Goal: Task Accomplishment & Management: Complete application form

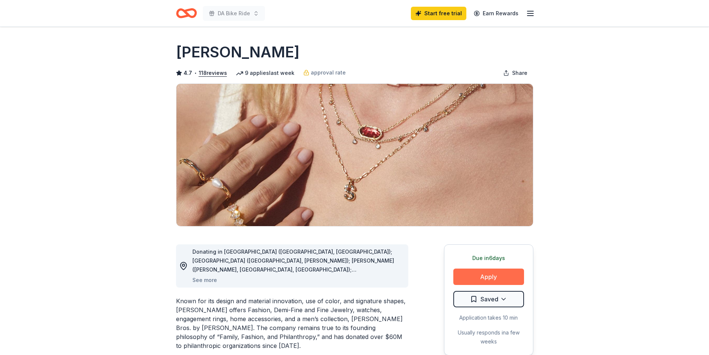
click at [457, 274] on button "Apply" at bounding box center [489, 277] width 71 height 16
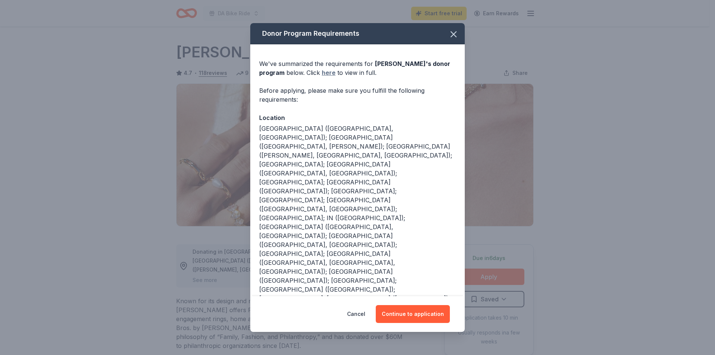
click at [329, 73] on link "here" at bounding box center [329, 72] width 14 height 9
click at [451, 36] on icon "button" at bounding box center [453, 34] width 5 height 5
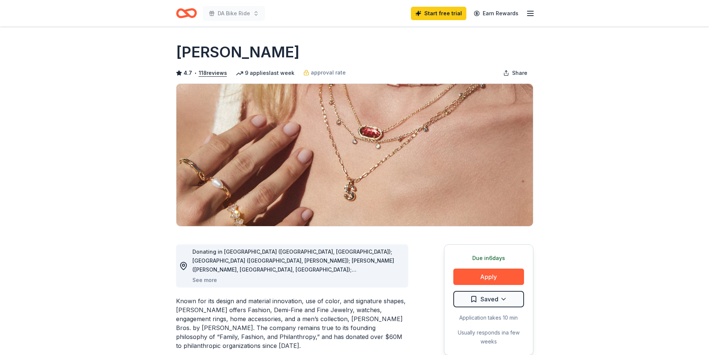
click at [187, 13] on icon "Home" at bounding box center [190, 12] width 12 height 7
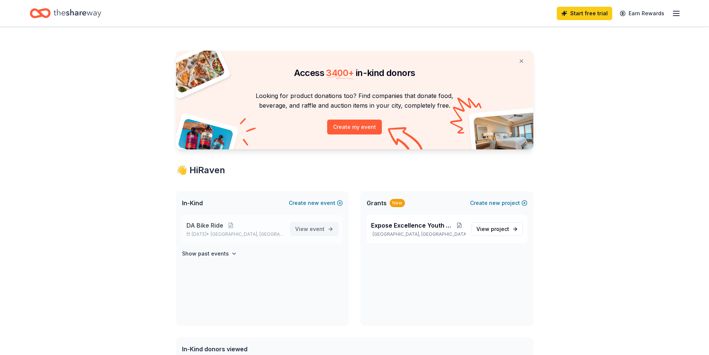
click at [338, 231] on link "View event" at bounding box center [314, 228] width 48 height 13
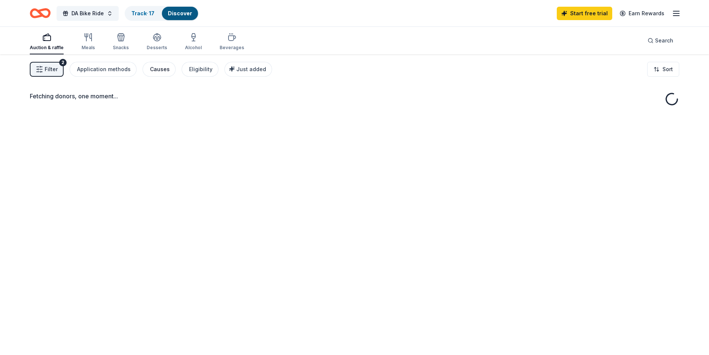
click at [162, 66] on div "Causes" at bounding box center [160, 69] width 20 height 9
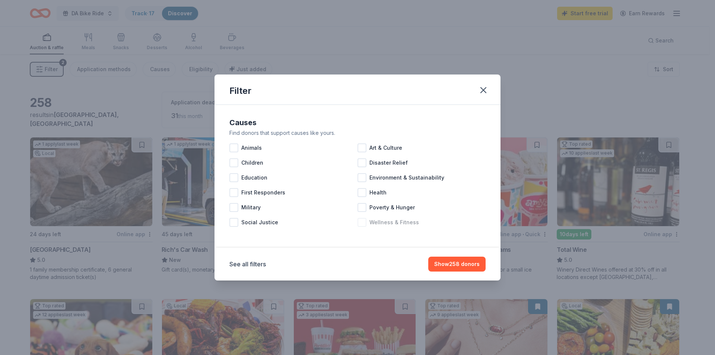
click at [362, 223] on div at bounding box center [362, 222] width 9 height 9
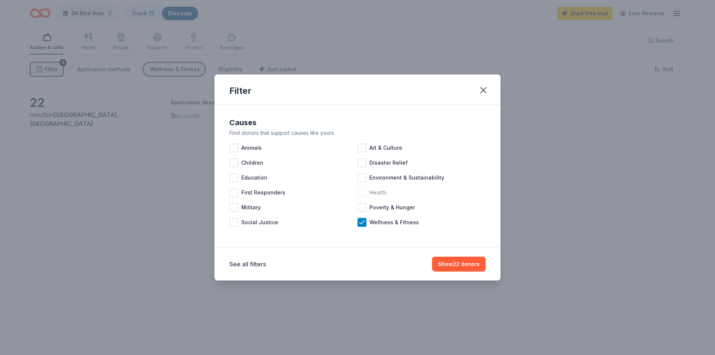
click at [364, 192] on div at bounding box center [362, 192] width 9 height 9
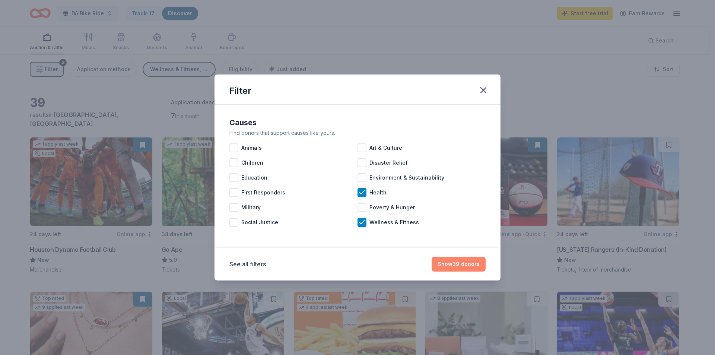
click at [458, 260] on button "Show 39 donors" at bounding box center [459, 264] width 54 height 15
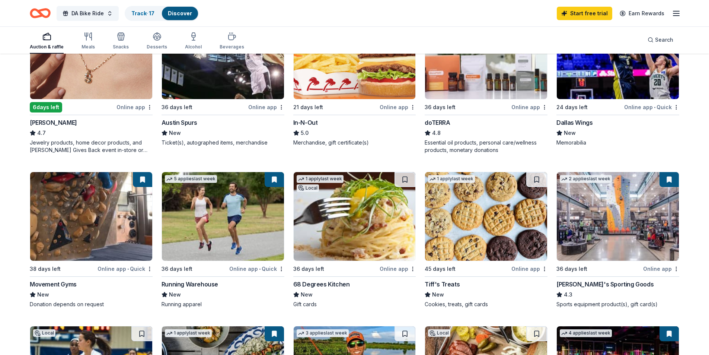
scroll to position [298, 0]
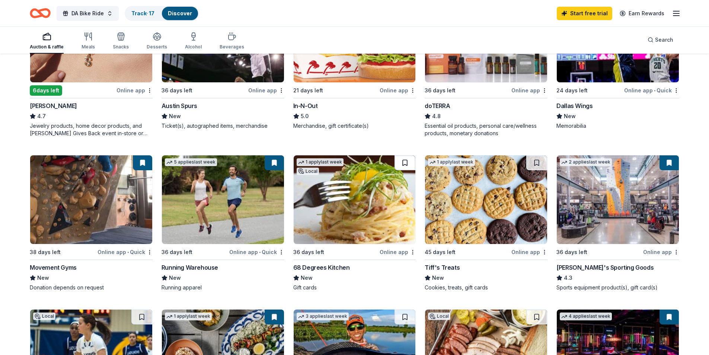
click at [406, 162] on button at bounding box center [405, 162] width 21 height 15
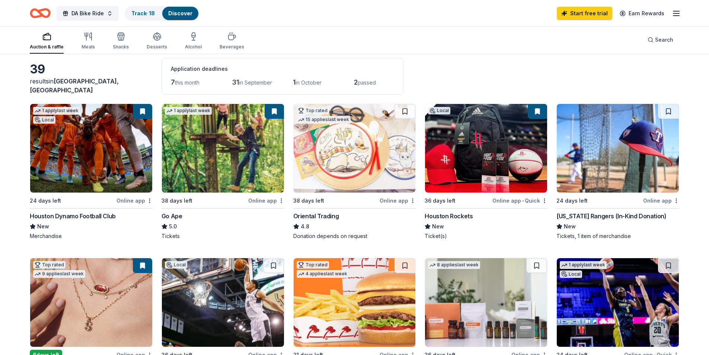
scroll to position [0, 0]
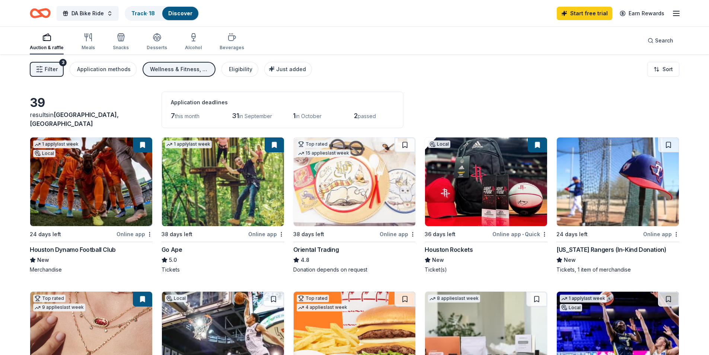
click at [178, 68] on div "Wellness & Fitness, Health" at bounding box center [180, 69] width 60 height 9
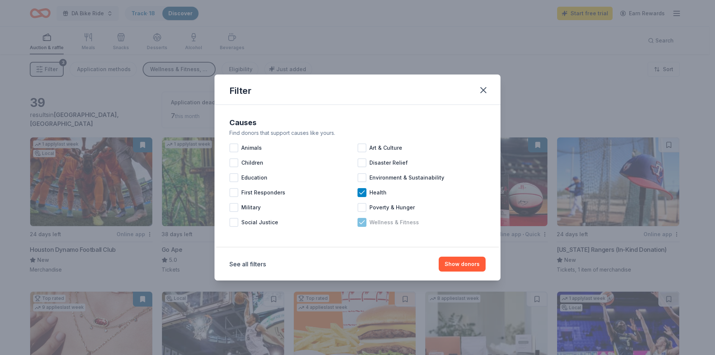
click at [361, 223] on icon at bounding box center [361, 221] width 5 height 3
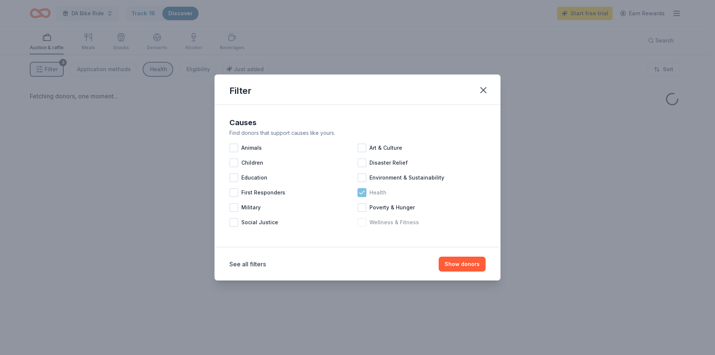
click at [362, 187] on div "Health" at bounding box center [422, 192] width 128 height 15
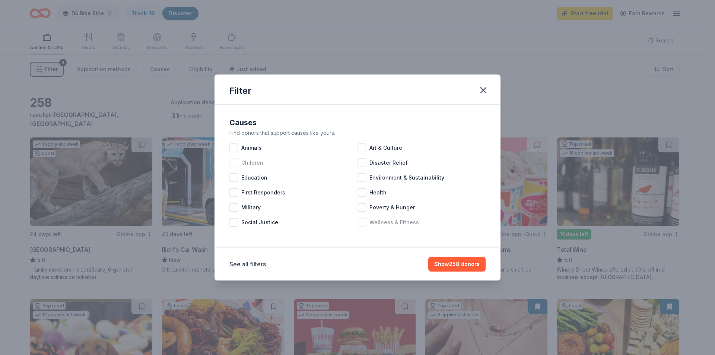
click at [236, 161] on div at bounding box center [233, 162] width 9 height 9
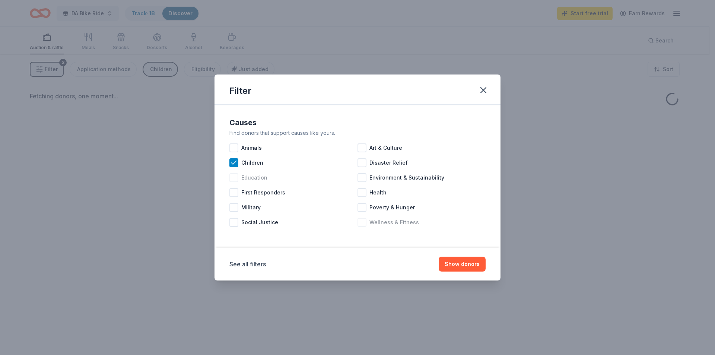
click at [235, 176] on div at bounding box center [233, 177] width 9 height 9
click at [473, 263] on button "Show donors" at bounding box center [462, 264] width 47 height 15
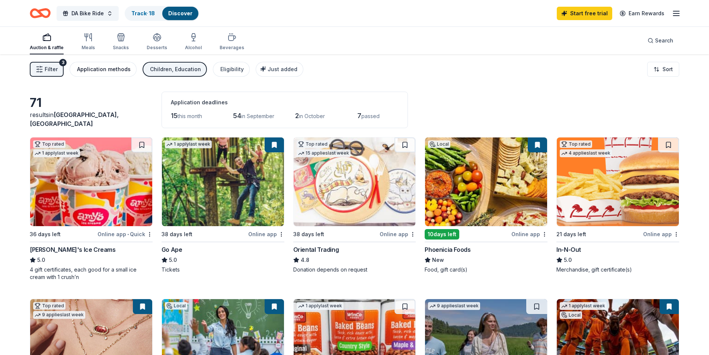
click at [124, 70] on div "Application methods" at bounding box center [104, 69] width 54 height 9
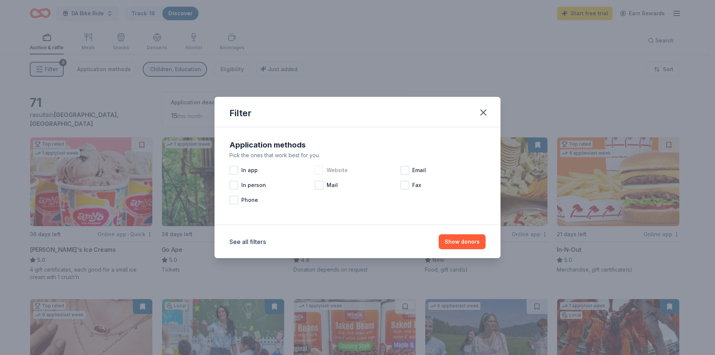
click at [324, 167] on div "Website" at bounding box center [357, 170] width 85 height 15
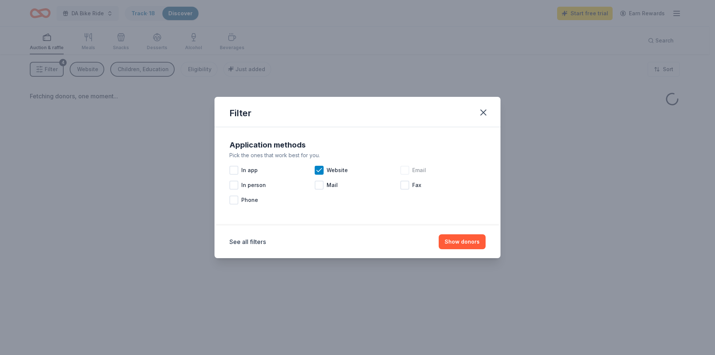
click at [405, 171] on div at bounding box center [404, 170] width 9 height 9
click at [477, 245] on button "Show donors" at bounding box center [462, 241] width 47 height 15
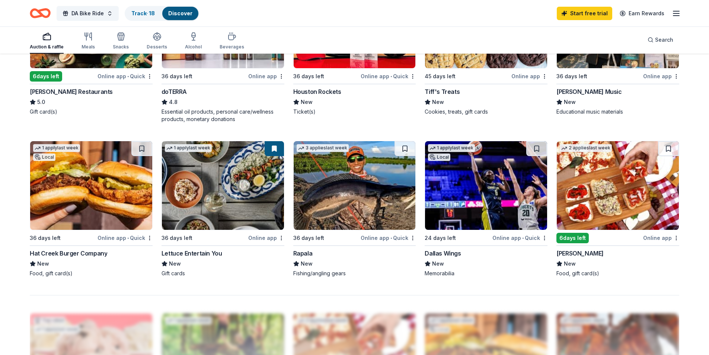
scroll to position [484, 0]
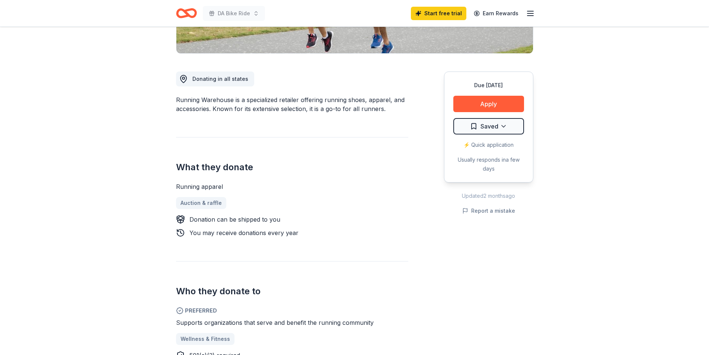
scroll to position [112, 0]
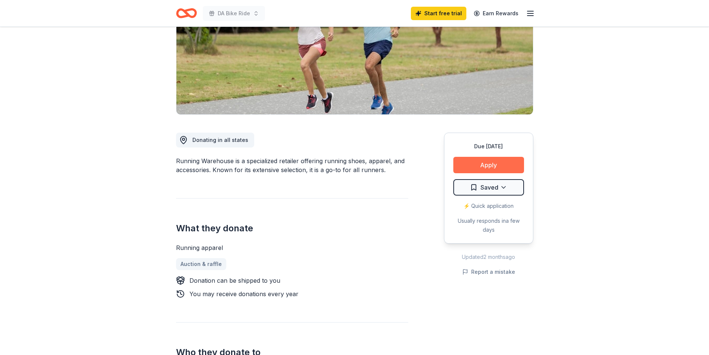
click at [489, 164] on button "Apply" at bounding box center [489, 165] width 71 height 16
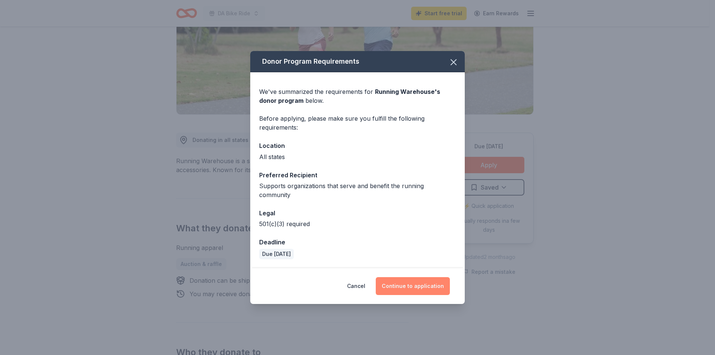
click at [414, 277] on button "Continue to application" at bounding box center [413, 286] width 74 height 18
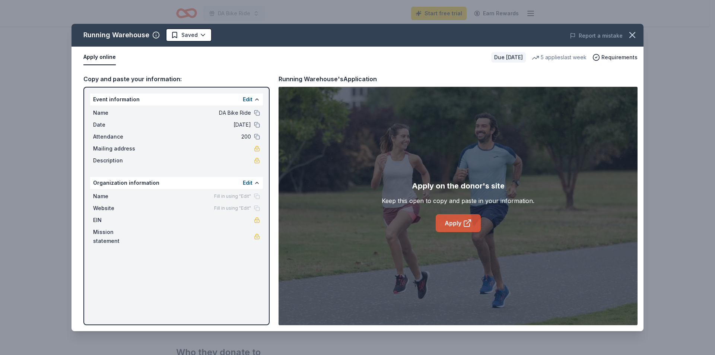
click at [469, 225] on icon at bounding box center [467, 224] width 6 height 6
click at [630, 34] on icon "button" at bounding box center [632, 35] width 10 height 10
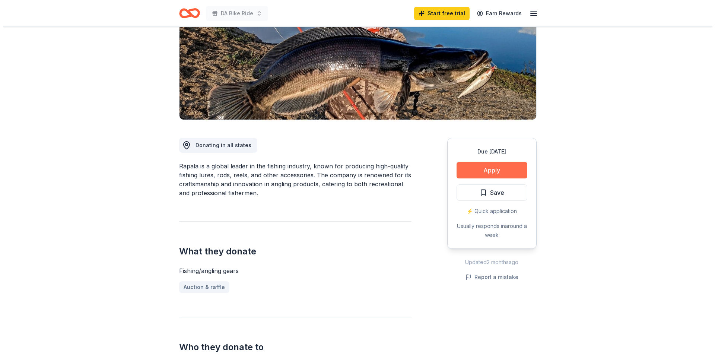
scroll to position [112, 0]
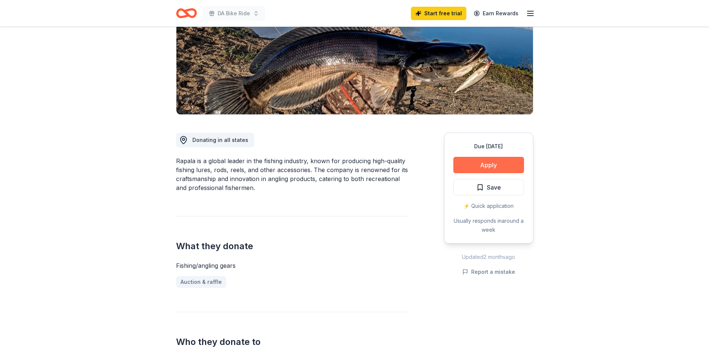
click at [483, 165] on button "Apply" at bounding box center [489, 165] width 71 height 16
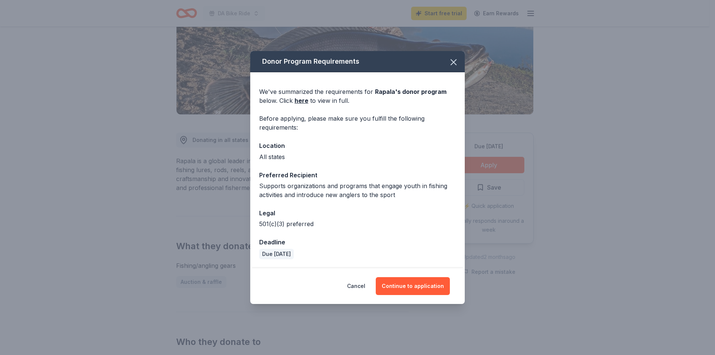
click at [419, 296] on div "Cancel Continue to application" at bounding box center [357, 286] width 215 height 36
click at [417, 288] on button "Continue to application" at bounding box center [413, 286] width 74 height 18
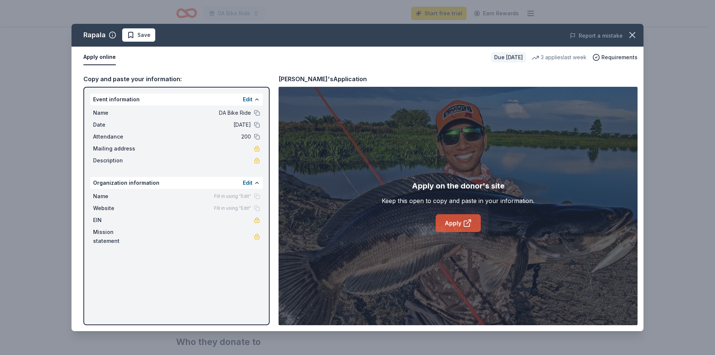
click at [464, 225] on icon at bounding box center [467, 224] width 6 height 6
